Goal: Check status: Check status

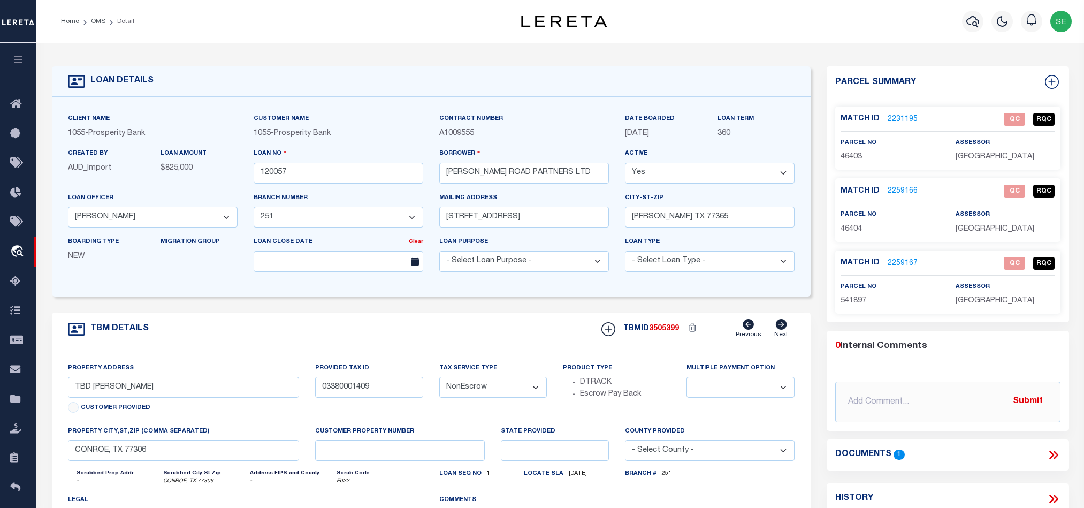
select select "200"
select select "26804"
select select "4090"
select select "NonEscrow"
click at [424, 338] on div "TBM DETAILS TBMID 3505399 Previous Next" at bounding box center [431, 329] width 759 height 34
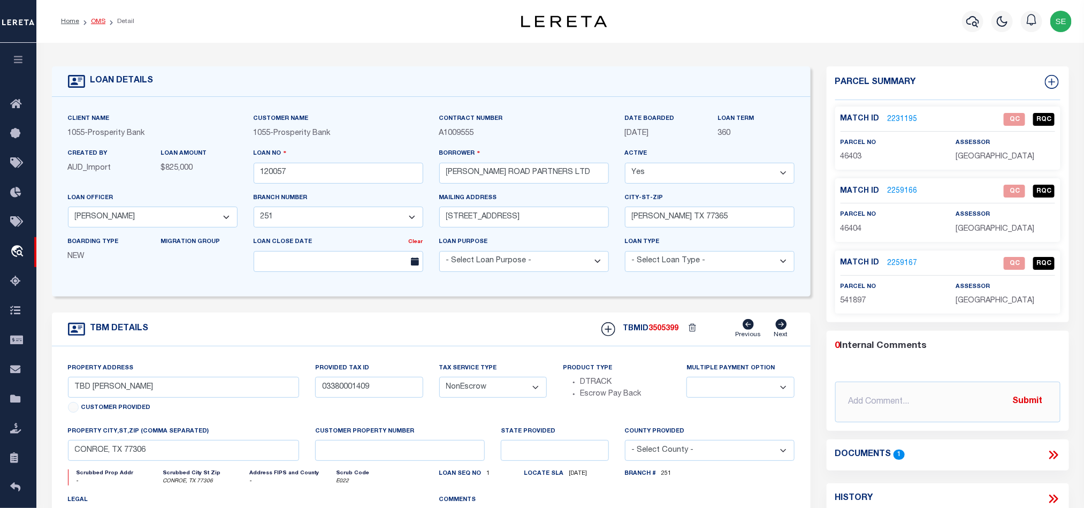
click at [95, 25] on link "OMS" at bounding box center [98, 21] width 14 height 6
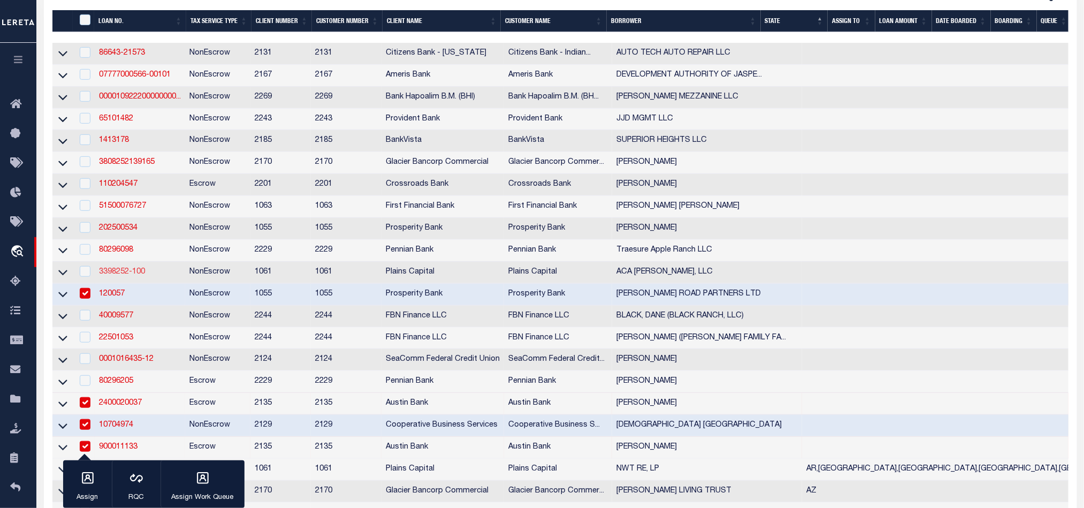
click at [127, 272] on link "3398252-100" at bounding box center [122, 271] width 46 height 7
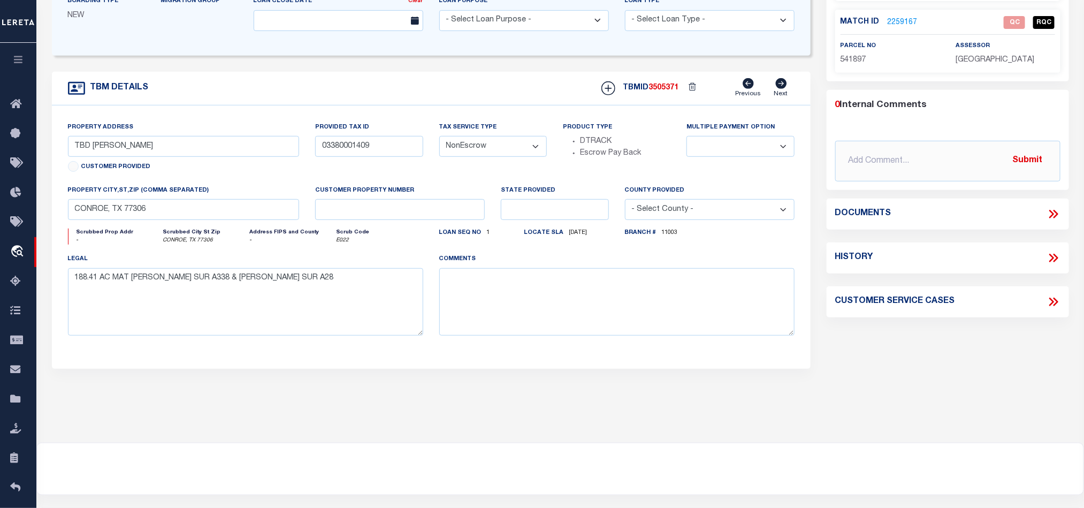
type input "3398252-100"
type input "ACA [PERSON_NAME], LLC"
select select
type input "[STREET_ADDRESS]"
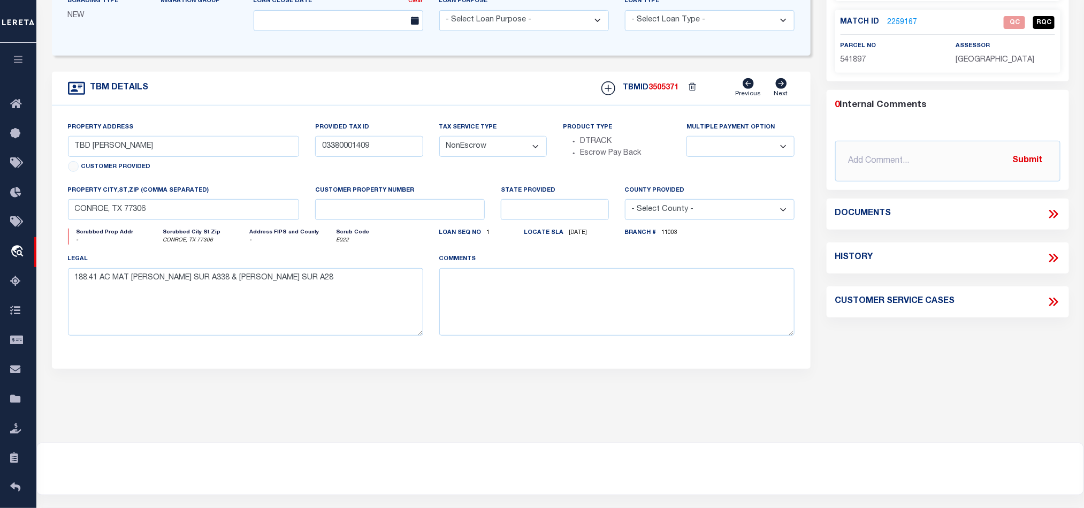
type input "[GEOGRAPHIC_DATA]"
select select "400"
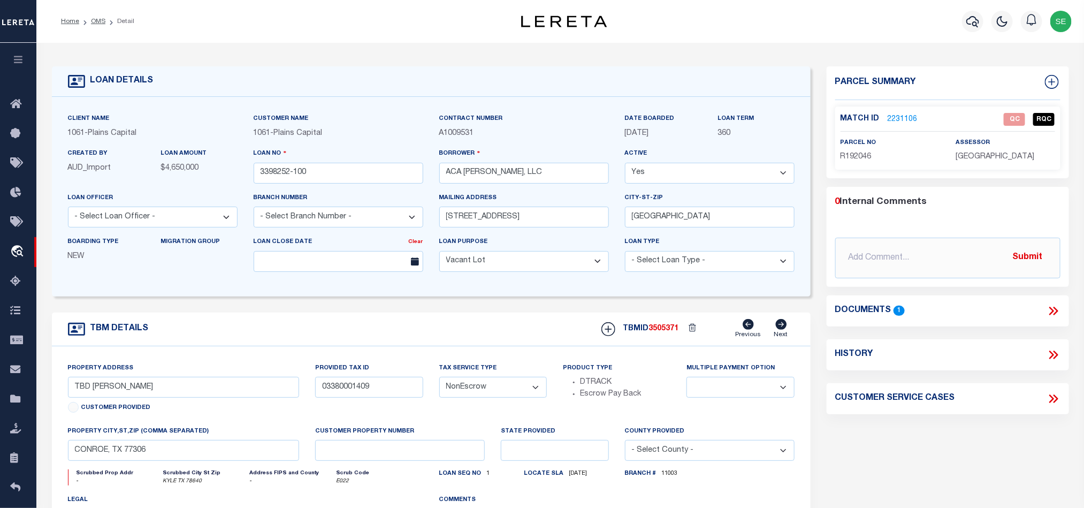
select select "1419"
type input "TBD BRIDGE DECK LOOP"
select select
type input "KYLE TX 78640"
type textarea "LOT 57B BLK YY REPLAT OF LOT 57 BLK YY C ROSSWINDS"
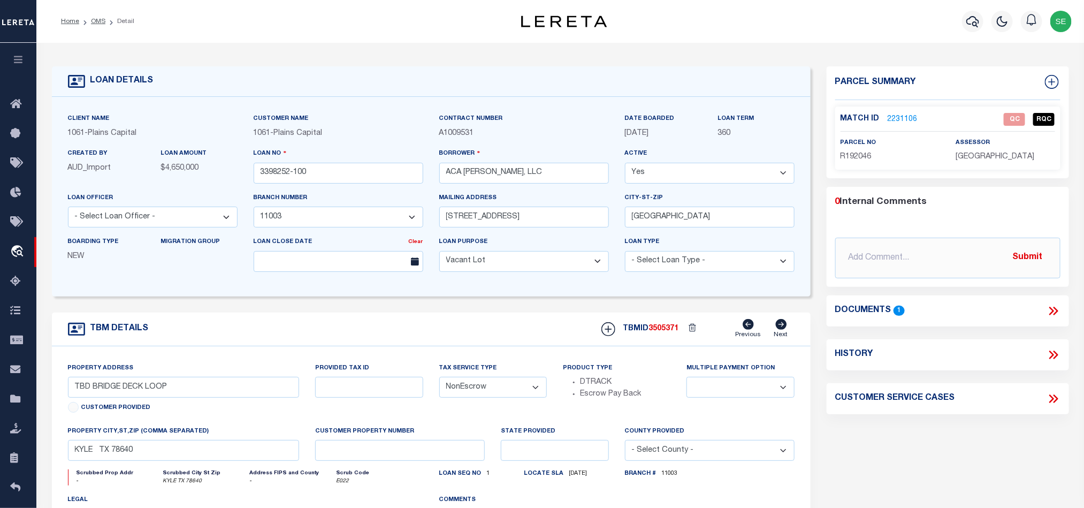
click at [858, 154] on span "R192046" at bounding box center [855, 156] width 31 height 7
copy span "R192046"
